Goal: Task Accomplishment & Management: Manage account settings

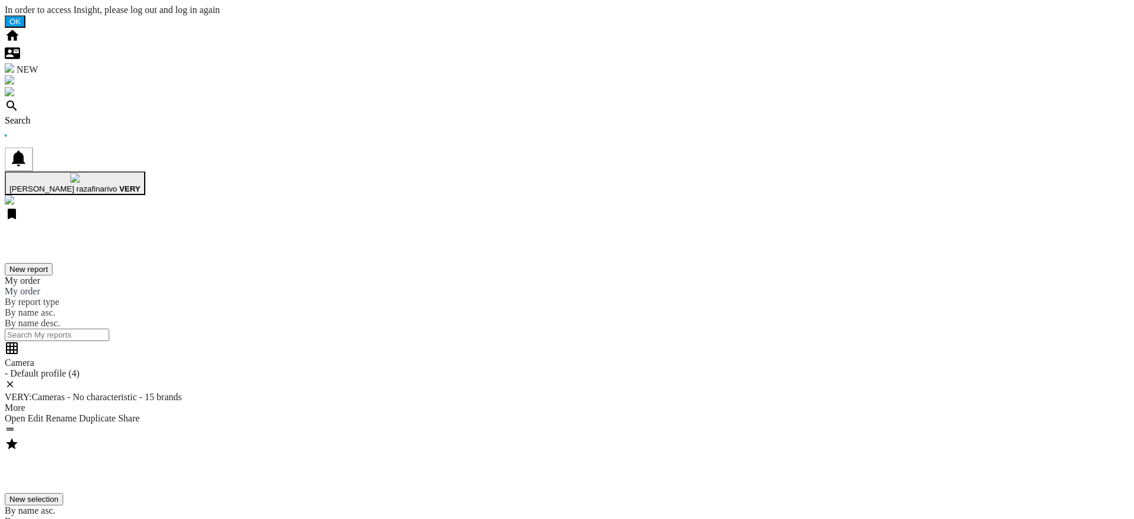
click at [141, 184] on div "[PERSON_NAME] razafinarivo VERY" at bounding box center [74, 188] width 131 height 9
